Goal: Check status: Check status

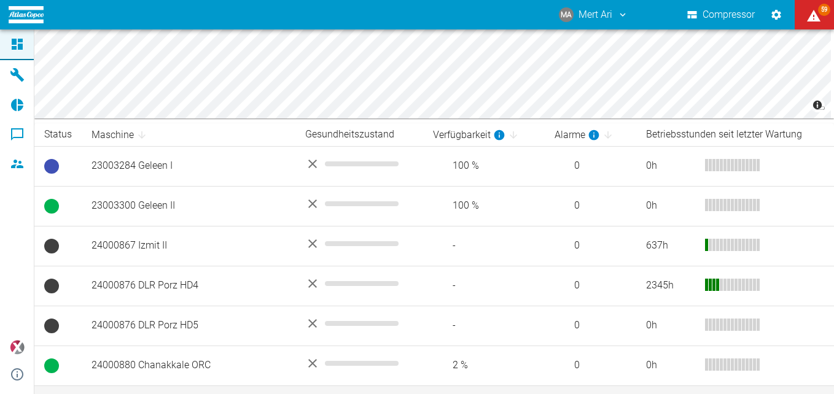
scroll to position [246, 0]
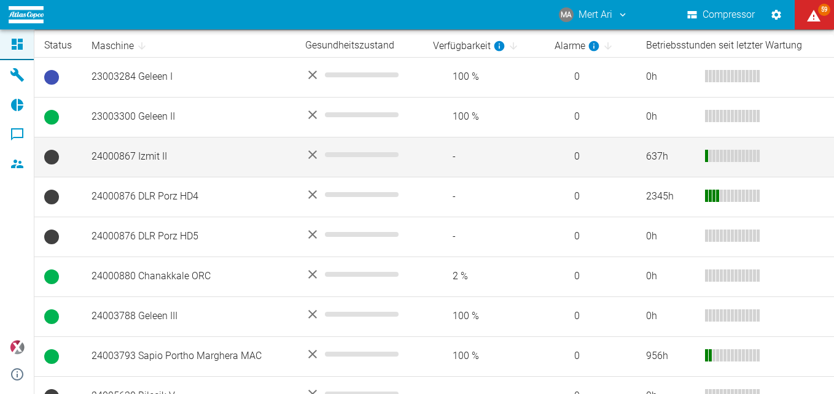
click at [155, 155] on td "24000867 Izmit II" at bounding box center [189, 157] width 214 height 40
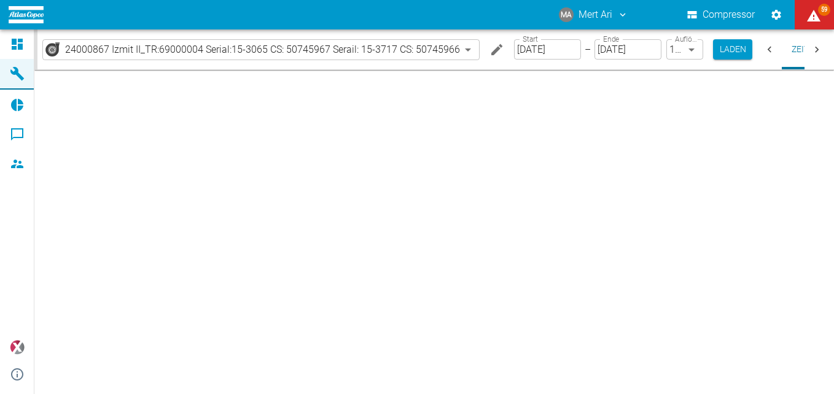
type input "2min"
